Goal: Register for event/course

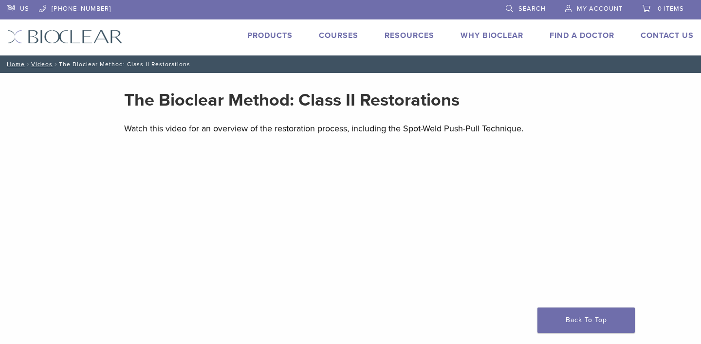
scroll to position [2, 0]
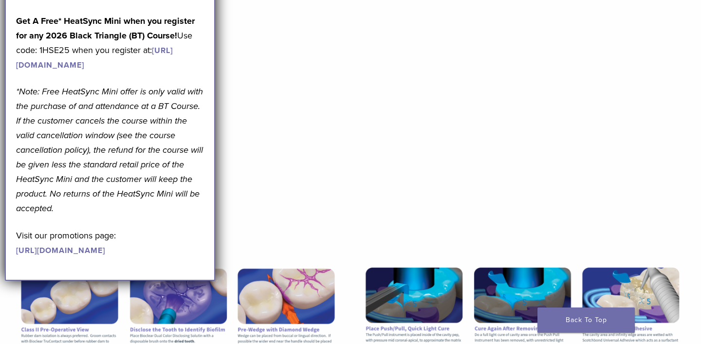
scroll to position [237, 0]
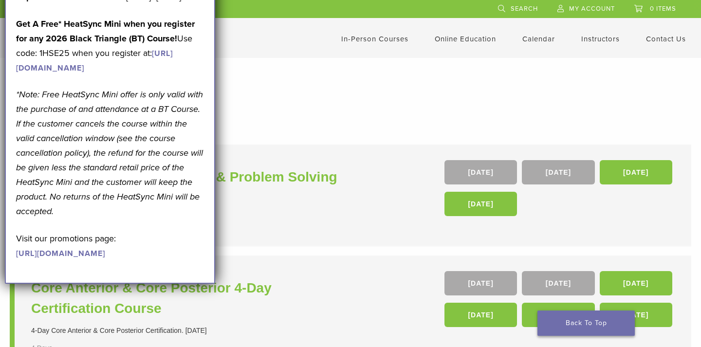
click at [547, 330] on link "Back To Top" at bounding box center [586, 323] width 97 height 25
click at [361, 40] on link "In-Person Courses" at bounding box center [374, 39] width 67 height 9
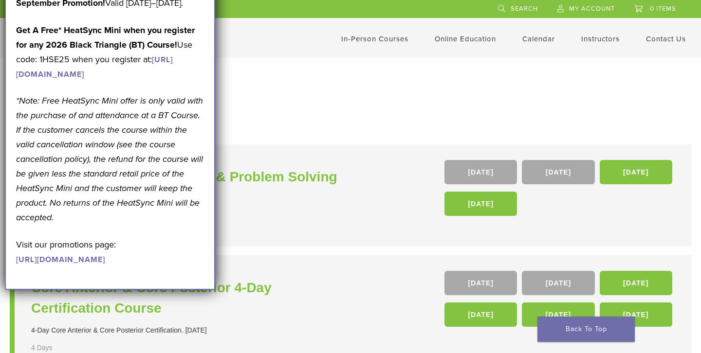
click at [105, 265] on link "https://pages.bioclearmatrix.com/Bioclear-Product-Promotion-Page" at bounding box center [60, 260] width 89 height 10
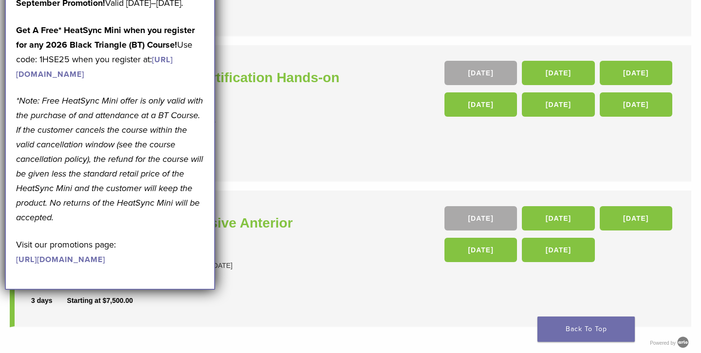
scroll to position [363, 0]
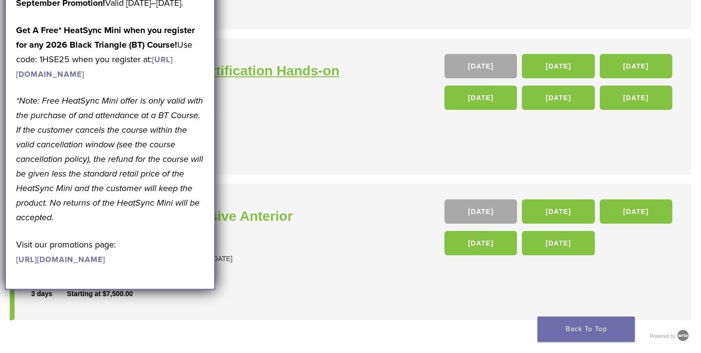
click at [289, 81] on h3 "In Person Black Triangle Certification Hands-on Course" at bounding box center [192, 81] width 322 height 41
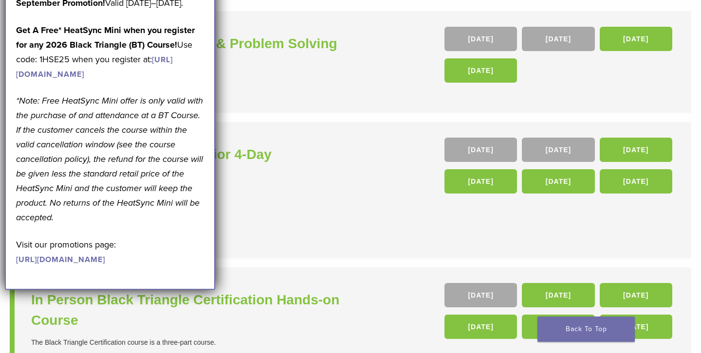
scroll to position [0, 0]
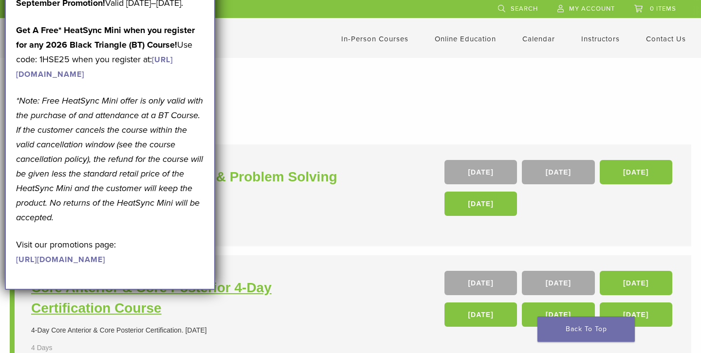
click at [250, 283] on h3 "Core Anterior & Core Posterior 4-Day Certification Course" at bounding box center [192, 298] width 322 height 41
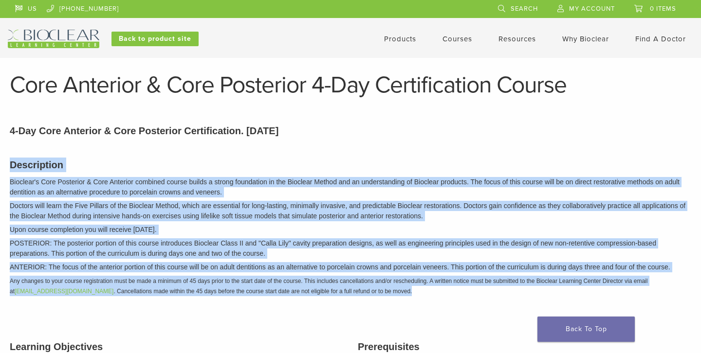
drag, startPoint x: 228, startPoint y: 148, endPoint x: 181, endPoint y: 309, distance: 167.8
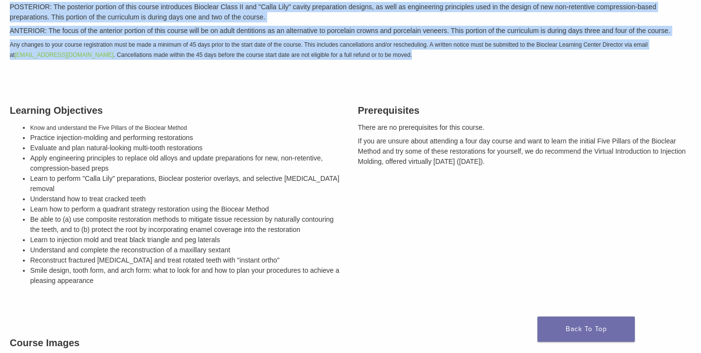
scroll to position [235, 0]
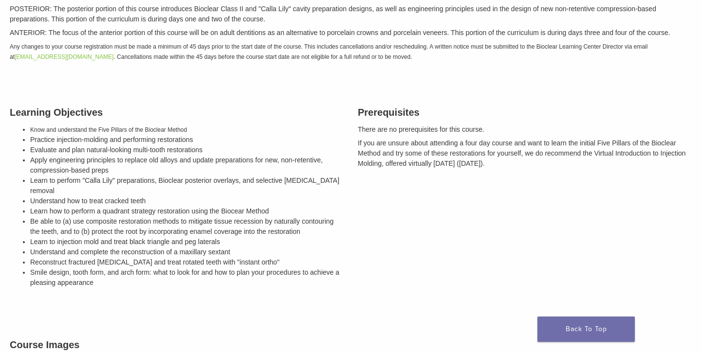
click at [400, 245] on div "Prerequisites There are no prerequisites for this course. If you are unsure abo…" at bounding box center [525, 199] width 348 height 212
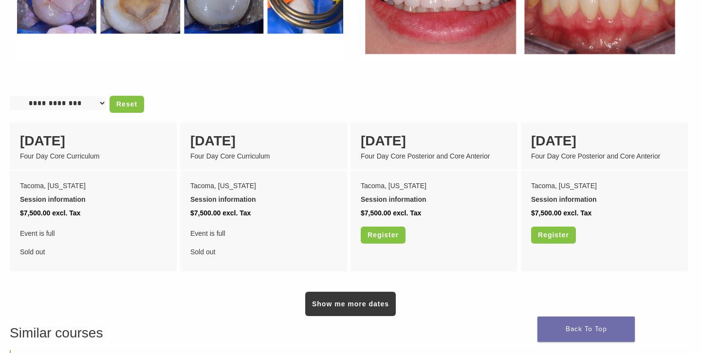
scroll to position [758, 0]
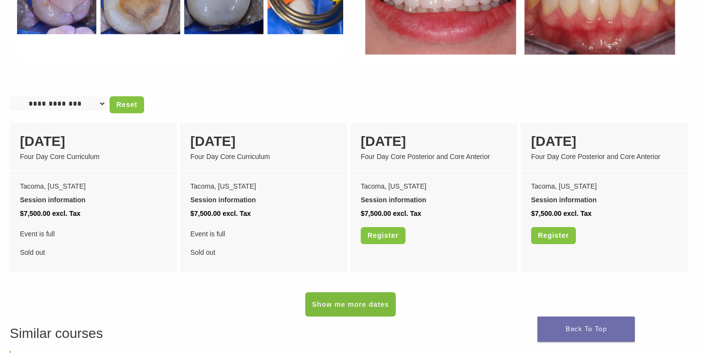
click at [327, 306] on link "Show me more dates" at bounding box center [350, 305] width 91 height 24
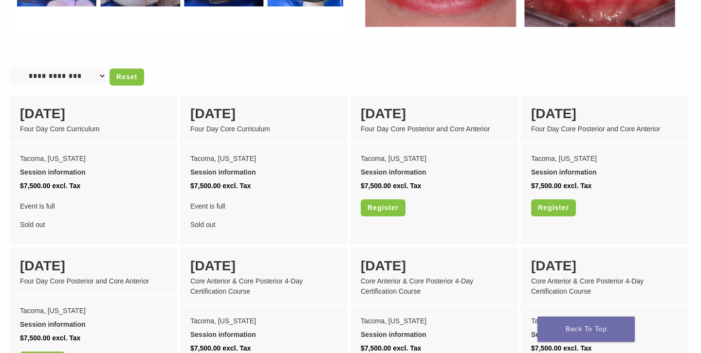
scroll to position [789, 0]
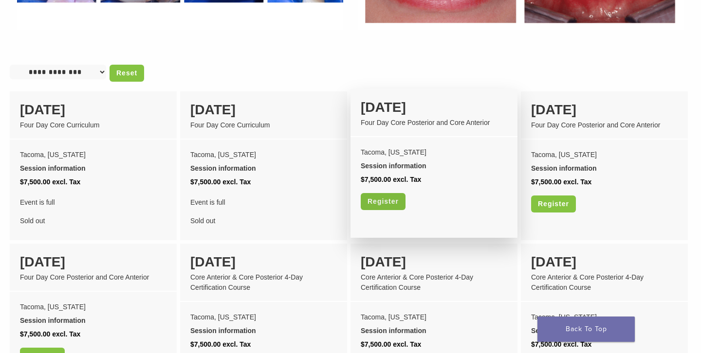
click at [377, 194] on link "Register" at bounding box center [383, 201] width 45 height 17
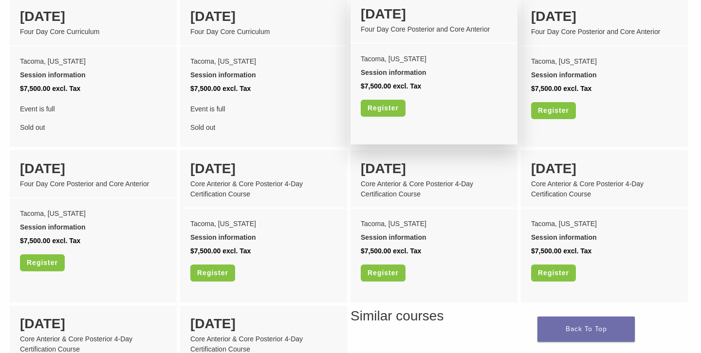
scroll to position [886, 0]
